Goal: Information Seeking & Learning: Learn about a topic

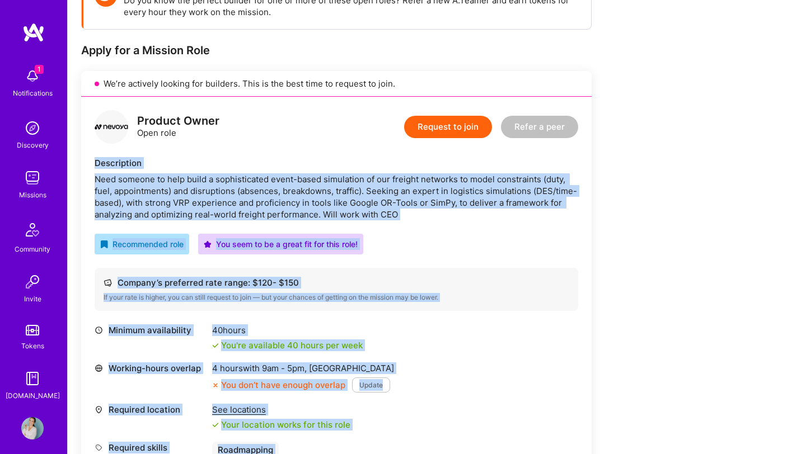
scroll to position [190, 0]
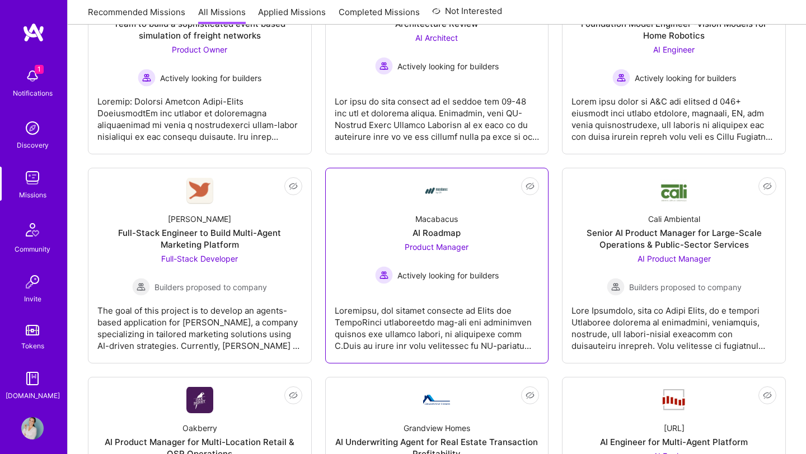
scroll to position [299, 0]
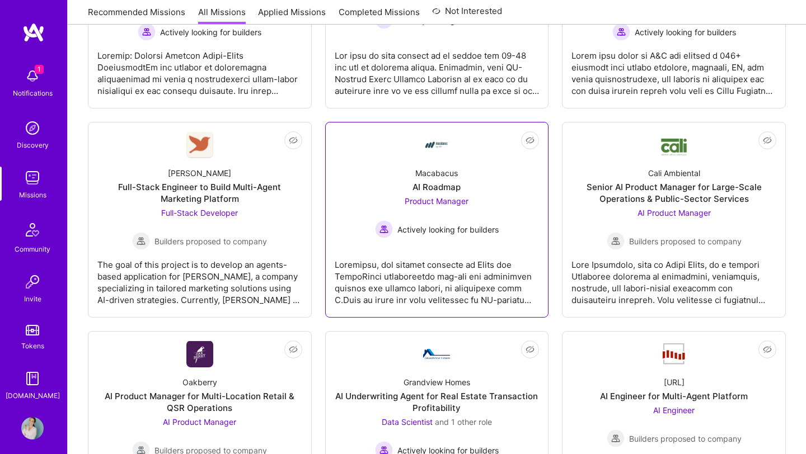
click at [448, 185] on div "AI Roadmap" at bounding box center [436, 187] width 48 height 12
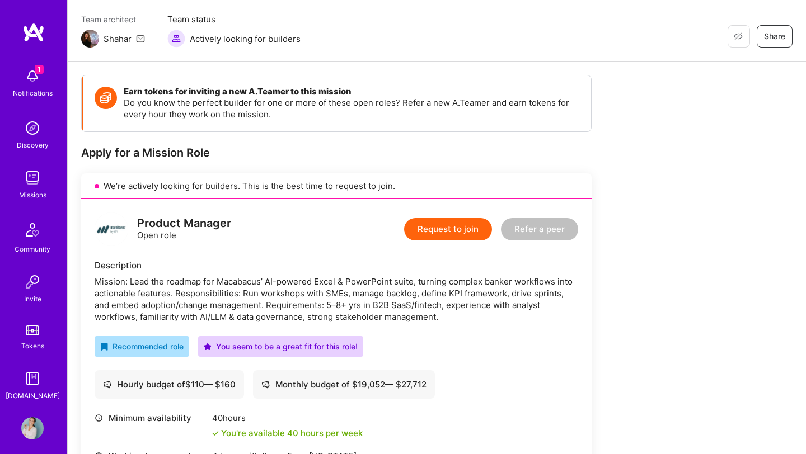
scroll to position [26, 0]
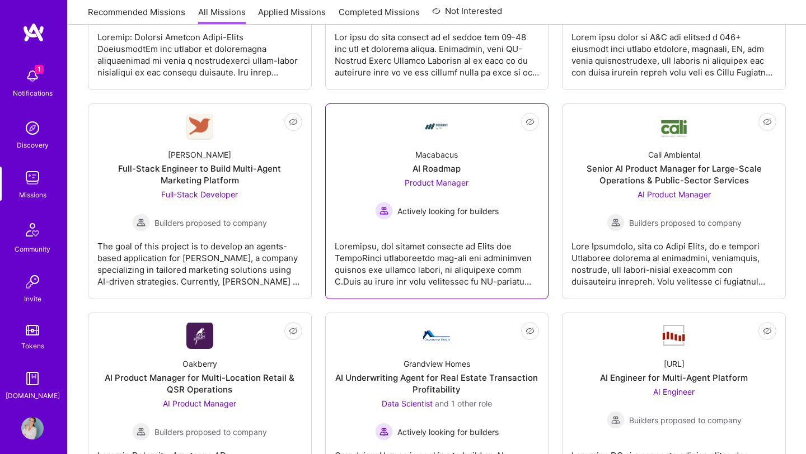
scroll to position [351, 0]
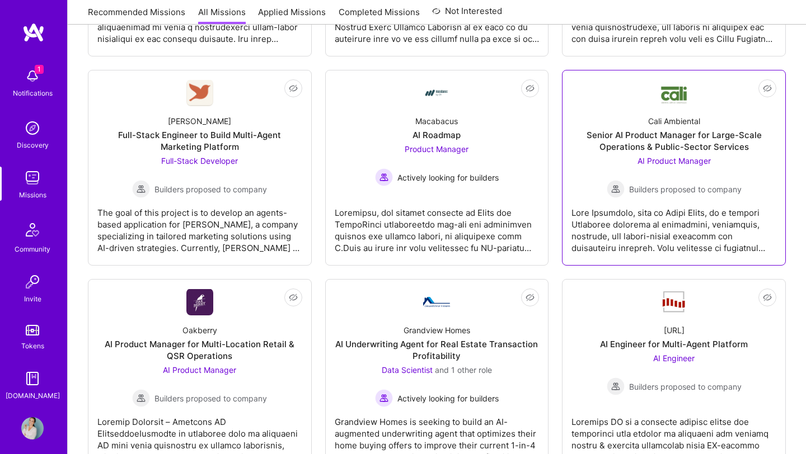
click at [622, 133] on div "Senior AI Product Manager for Large-Scale Operations & Public-Sector Services" at bounding box center [673, 140] width 205 height 23
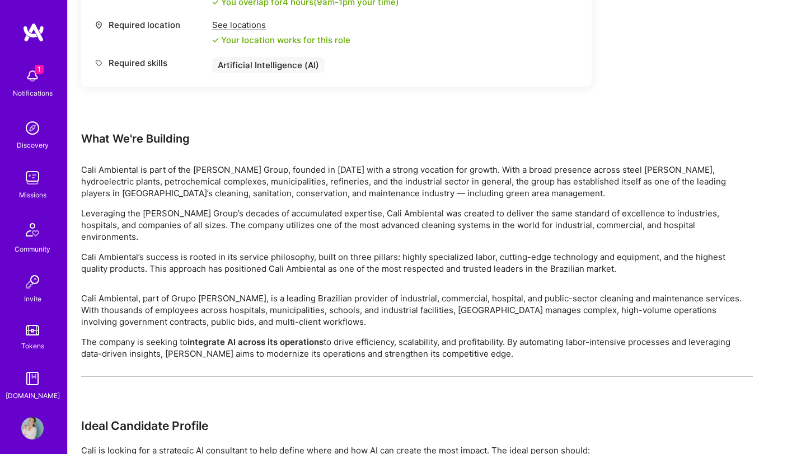
scroll to position [540, 0]
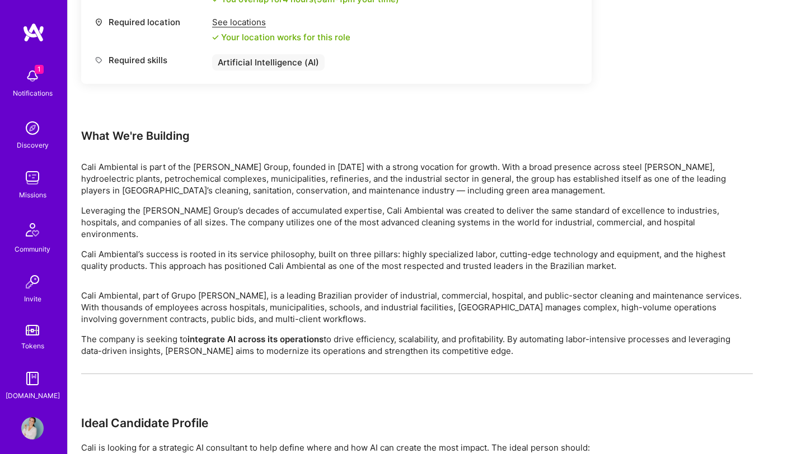
click at [112, 201] on div "Cali Ambiental is part of the [PERSON_NAME] Group, founded in [DATE] with a str…" at bounding box center [416, 216] width 671 height 111
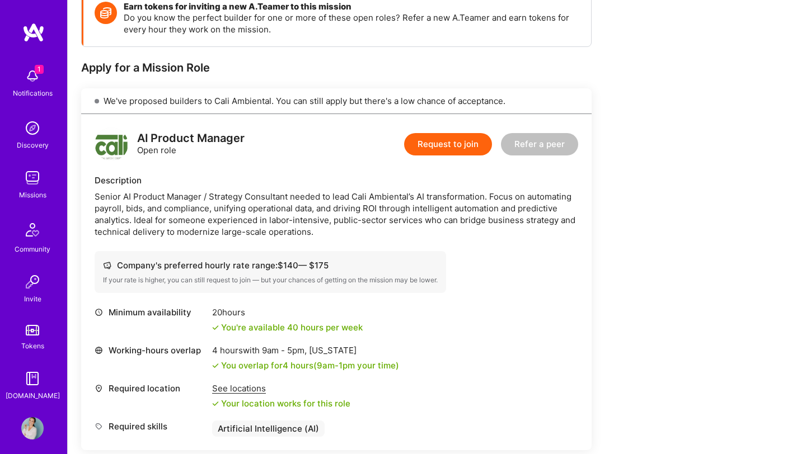
scroll to position [177, 0]
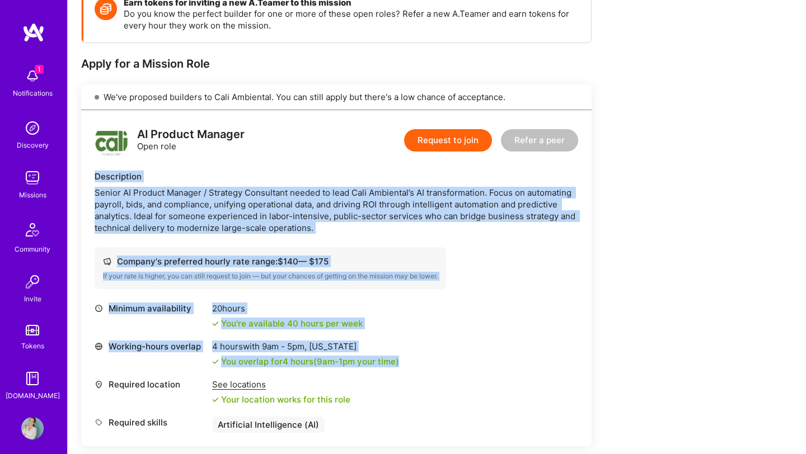
drag, startPoint x: 93, startPoint y: 175, endPoint x: 116, endPoint y: 376, distance: 202.8
click at [116, 376] on div "AI Product Manager Open role Request to join Refer a peer Description Senior AI…" at bounding box center [336, 278] width 510 height 336
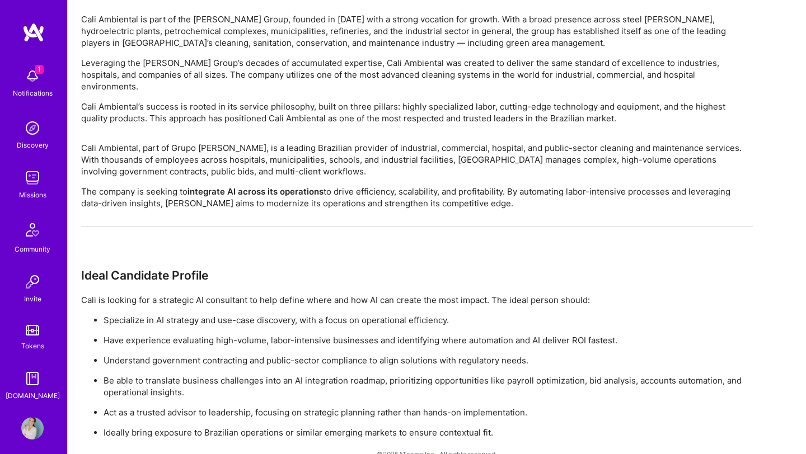
scroll to position [695, 0]
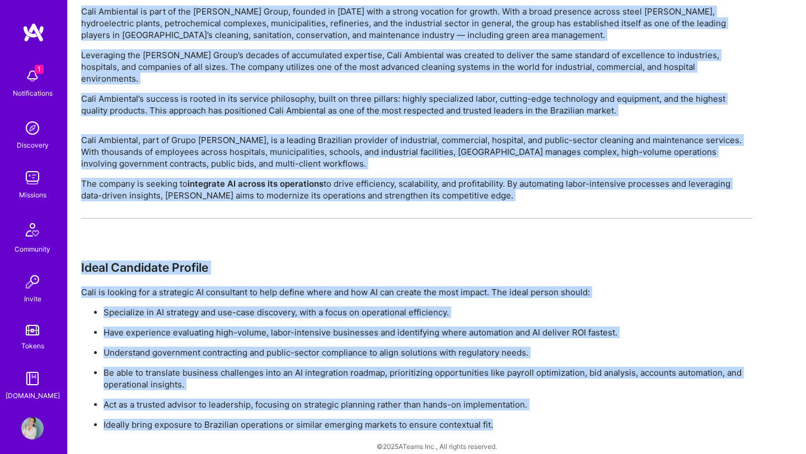
click at [528, 419] on p "Ideally bring exposure to Brazilian operations or similar emerging markets to e…" at bounding box center [428, 425] width 649 height 12
copy div "Loremipsumd Sitame CO Adipisc Elitsed / Doeiusmo Temporinci utlabo et dolo Magn…"
